Goal: Find specific page/section

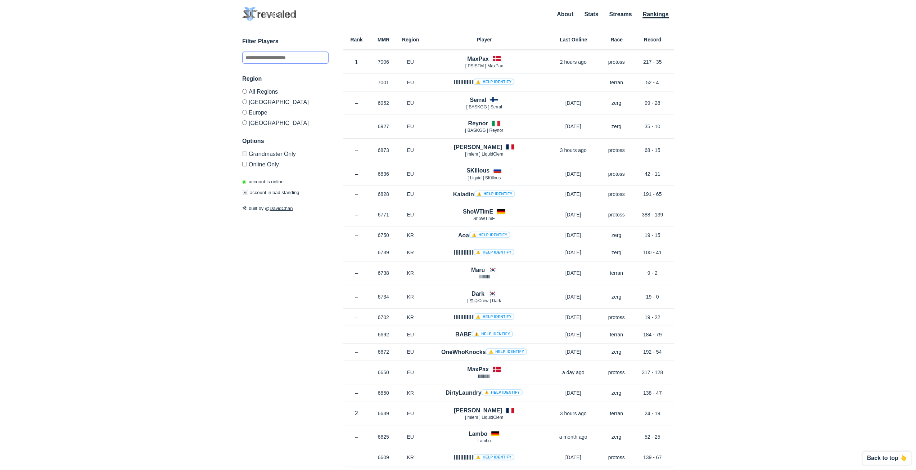
click at [247, 58] on input "text" at bounding box center [285, 57] width 86 height 12
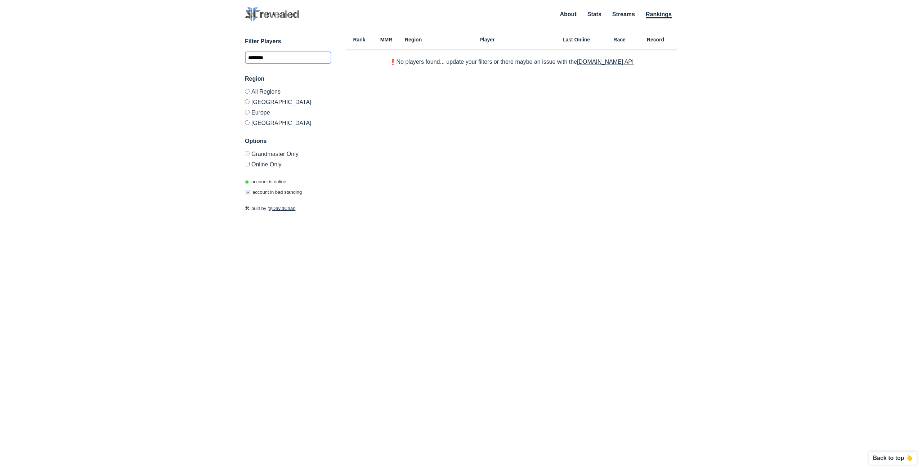
type input "********"
click at [210, 93] on div "✕ Filter Players ******** Region All Regions [GEOGRAPHIC_DATA] [GEOGRAPHIC_DATA…" at bounding box center [460, 240] width 907 height 424
click at [247, 155] on label "Grandmaster Only" at bounding box center [288, 155] width 86 height 8
